Goal: Transaction & Acquisition: Purchase product/service

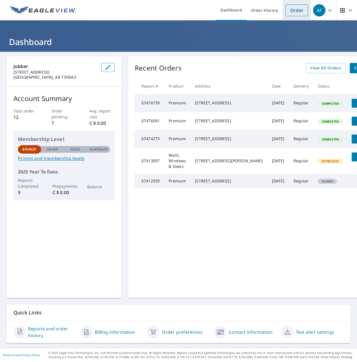
click at [292, 11] on link "Order" at bounding box center [296, 10] width 23 height 12
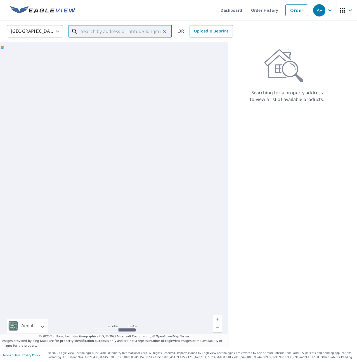
click at [101, 30] on input "text" at bounding box center [121, 31] width 80 height 16
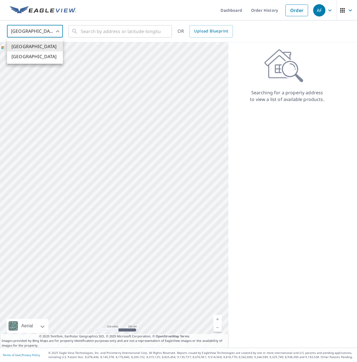
click at [56, 32] on body "AF AF Dashboard Order History Order AF United States US ​ ​ OR Upload Blueprint…" at bounding box center [178, 181] width 357 height 362
click at [45, 53] on li "[GEOGRAPHIC_DATA]" at bounding box center [35, 56] width 56 height 10
type input "CA"
click at [115, 31] on input "text" at bounding box center [121, 31] width 80 height 16
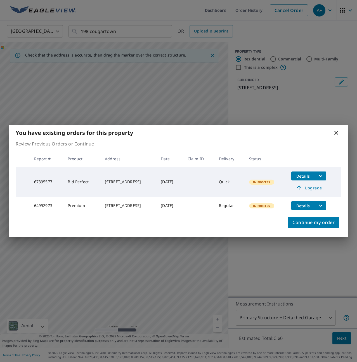
click at [337, 134] on icon at bounding box center [336, 132] width 7 height 7
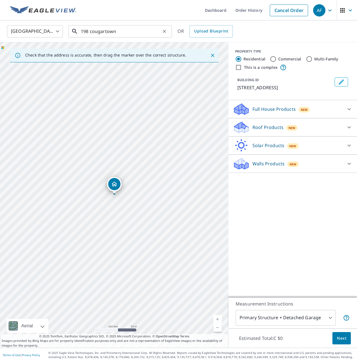
click at [133, 28] on input "198 cougartown" at bounding box center [121, 31] width 80 height 16
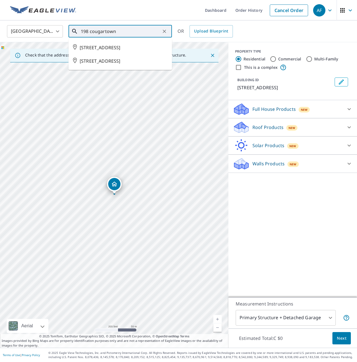
drag, startPoint x: 132, startPoint y: 28, endPoint x: 125, endPoint y: 28, distance: 7.3
click at [129, 28] on input "198 cougartown" at bounding box center [121, 31] width 80 height 16
click at [89, 31] on input "198 cougartown" at bounding box center [121, 31] width 80 height 16
click at [86, 31] on input "198 cougartown" at bounding box center [121, 31] width 80 height 16
click at [89, 31] on input "198 cougartown" at bounding box center [121, 31] width 80 height 16
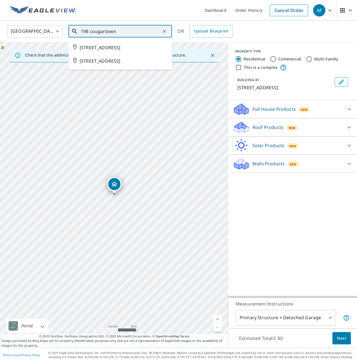
click at [85, 31] on input "198 cougartown" at bounding box center [121, 31] width 80 height 16
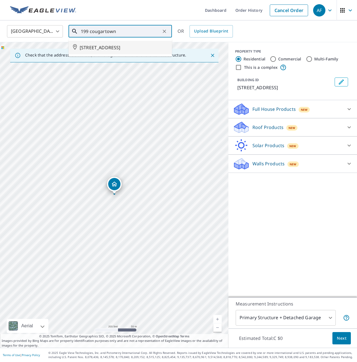
type input "199 cougartown"
click at [177, 17] on ul "Dashboard Order History Cancel Order" at bounding box center [194, 10] width 231 height 20
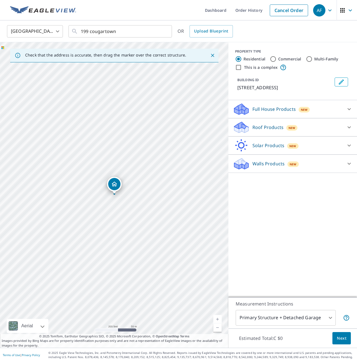
drag, startPoint x: 215, startPoint y: 56, endPoint x: 169, endPoint y: 39, distance: 49.0
click at [215, 56] on button "Close" at bounding box center [212, 55] width 7 height 7
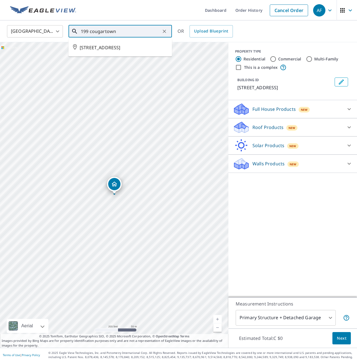
click at [144, 28] on input "199 cougartown" at bounding box center [121, 31] width 80 height 16
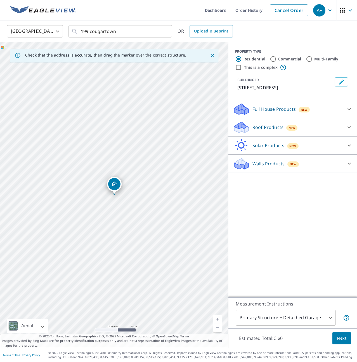
drag, startPoint x: 268, startPoint y: 136, endPoint x: 272, endPoint y: 136, distance: 3.9
click at [268, 130] on p "Roof Products" at bounding box center [267, 127] width 31 height 7
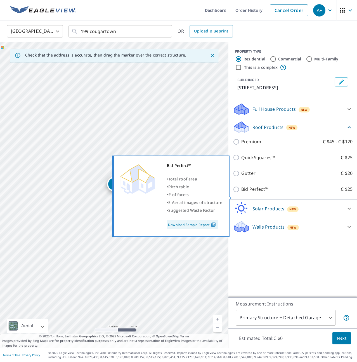
click at [237, 193] on input "Bid Perfect™ C $25" at bounding box center [237, 189] width 8 height 7
checkbox input "true"
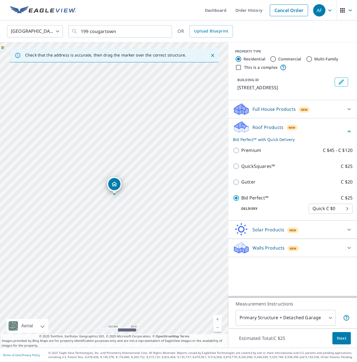
click at [328, 215] on body "AF AF Dashboard Order History Cancel Order AF Canada CA ​ 199 cougartown ​ OR U…" at bounding box center [178, 181] width 357 height 362
click at [323, 283] on div at bounding box center [178, 181] width 357 height 362
